Goal: Information Seeking & Learning: Learn about a topic

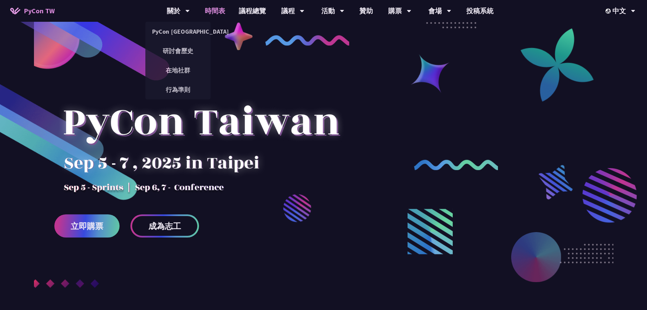
click at [215, 12] on link "時間表" at bounding box center [215, 11] width 34 height 22
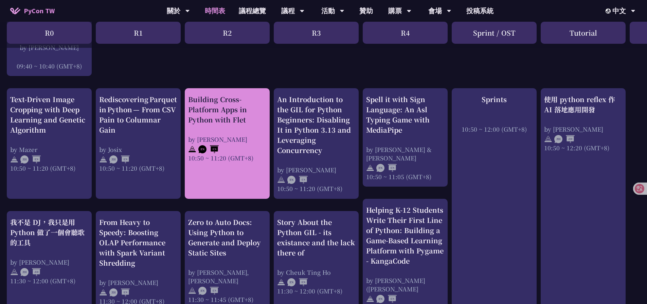
scroll to position [238, 0]
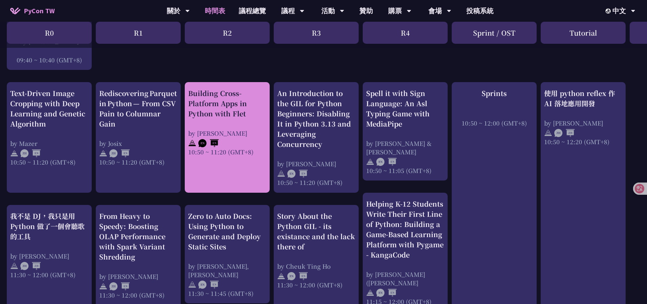
click at [232, 174] on link "Building Cross-Platform Apps in Python with Flet by [PERSON_NAME] 10:50 ~ 11:20…" at bounding box center [227, 137] width 78 height 99
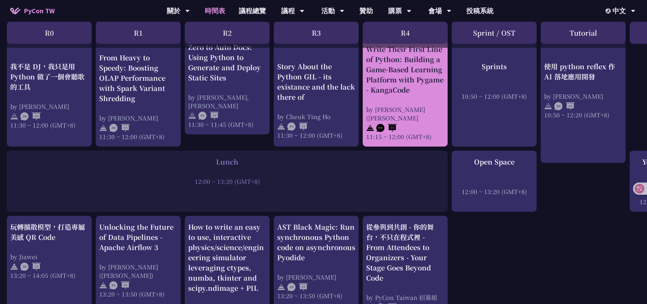
scroll to position [340, 0]
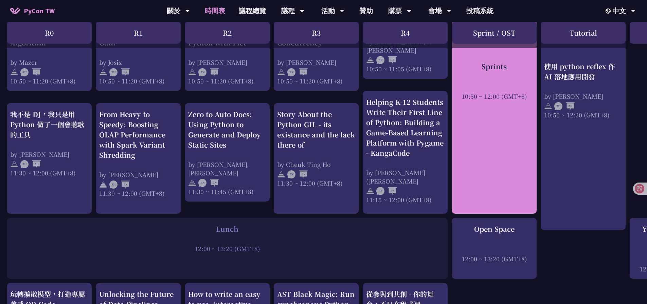
click at [510, 126] on div "Sprints 10:50 ~ 12:00 (GMT+8)" at bounding box center [494, 97] width 85 height 234
drag, startPoint x: 521, startPoint y: 155, endPoint x: 577, endPoint y: 170, distance: 57.4
click at [521, 155] on div "Sprints 10:50 ~ 12:00 (GMT+8)" at bounding box center [494, 97] width 85 height 234
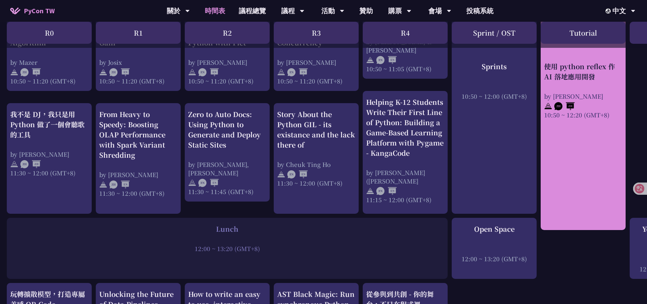
click at [577, 170] on link "使用 python reflex 作 AI 落地應用開發 by [PERSON_NAME] 10:50 ~ 12:20 (GMT+8)" at bounding box center [583, 105] width 78 height 238
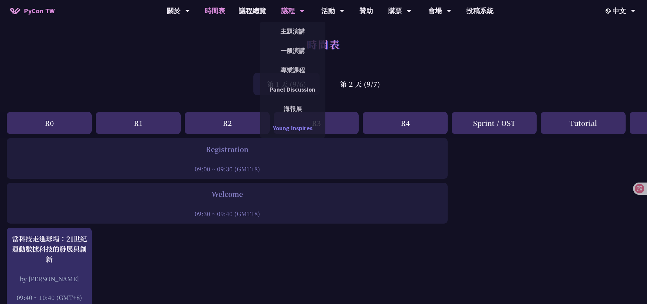
click at [290, 125] on link "Young Inspires" at bounding box center [292, 128] width 65 height 16
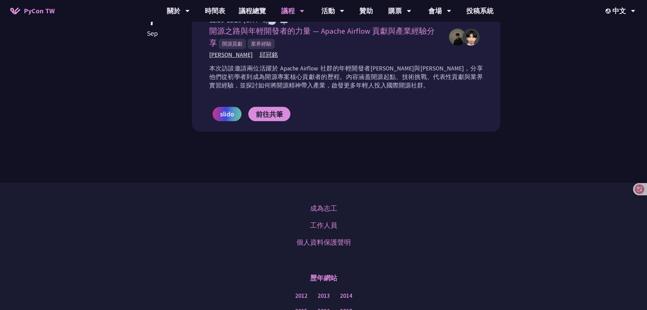
scroll to position [510, 0]
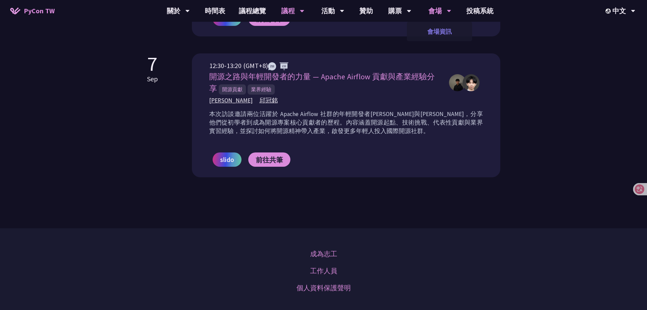
drag, startPoint x: 438, startPoint y: 30, endPoint x: 441, endPoint y: 32, distance: 3.8
click at [439, 31] on link "會場資訊" at bounding box center [439, 31] width 65 height 16
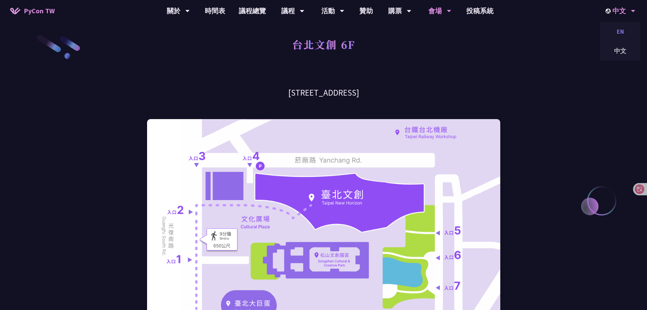
click at [619, 34] on div "EN" at bounding box center [620, 31] width 41 height 16
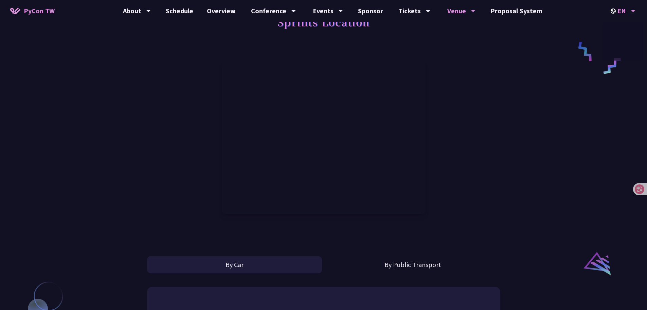
scroll to position [272, 0]
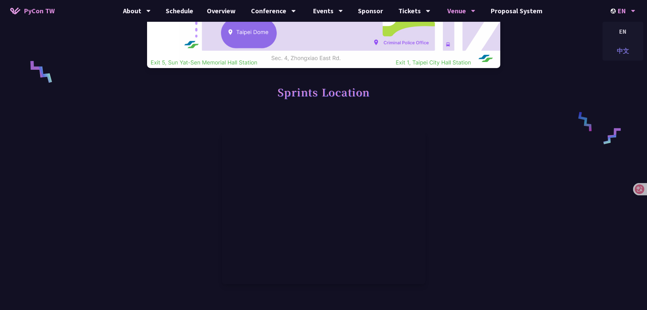
click at [619, 52] on div "中文" at bounding box center [623, 51] width 41 height 16
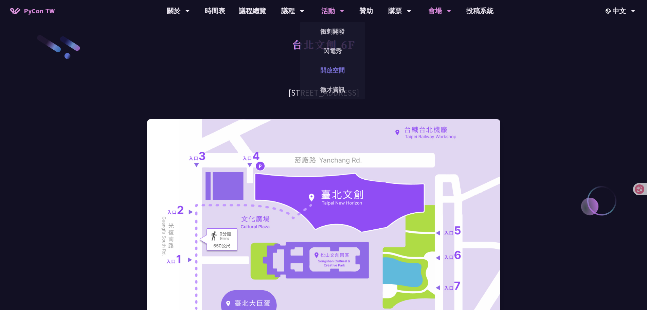
click at [343, 69] on link "開放空間" at bounding box center [332, 70] width 65 height 16
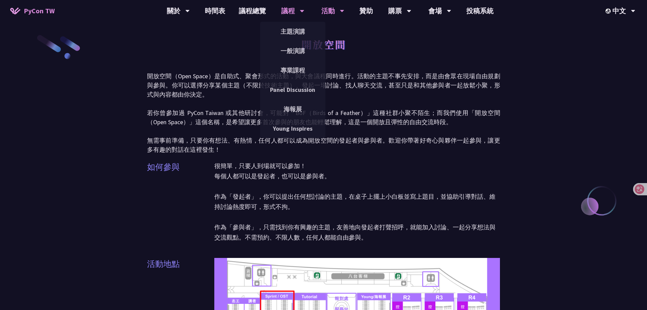
click at [304, 81] on div "Panel Discussion" at bounding box center [292, 89] width 65 height 19
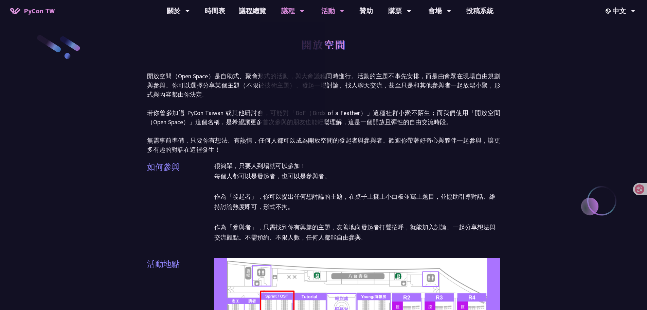
click at [301, 91] on link "Panel Discussion" at bounding box center [292, 90] width 65 height 16
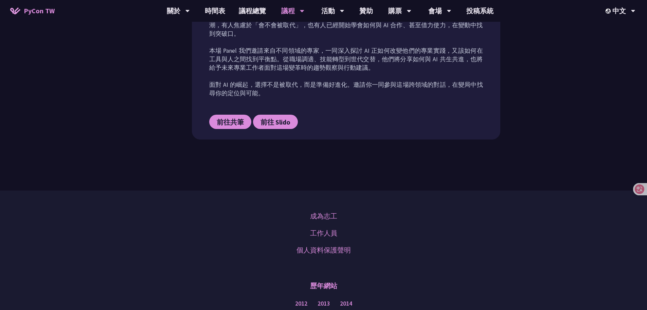
scroll to position [282, 0]
